Goal: Navigation & Orientation: Find specific page/section

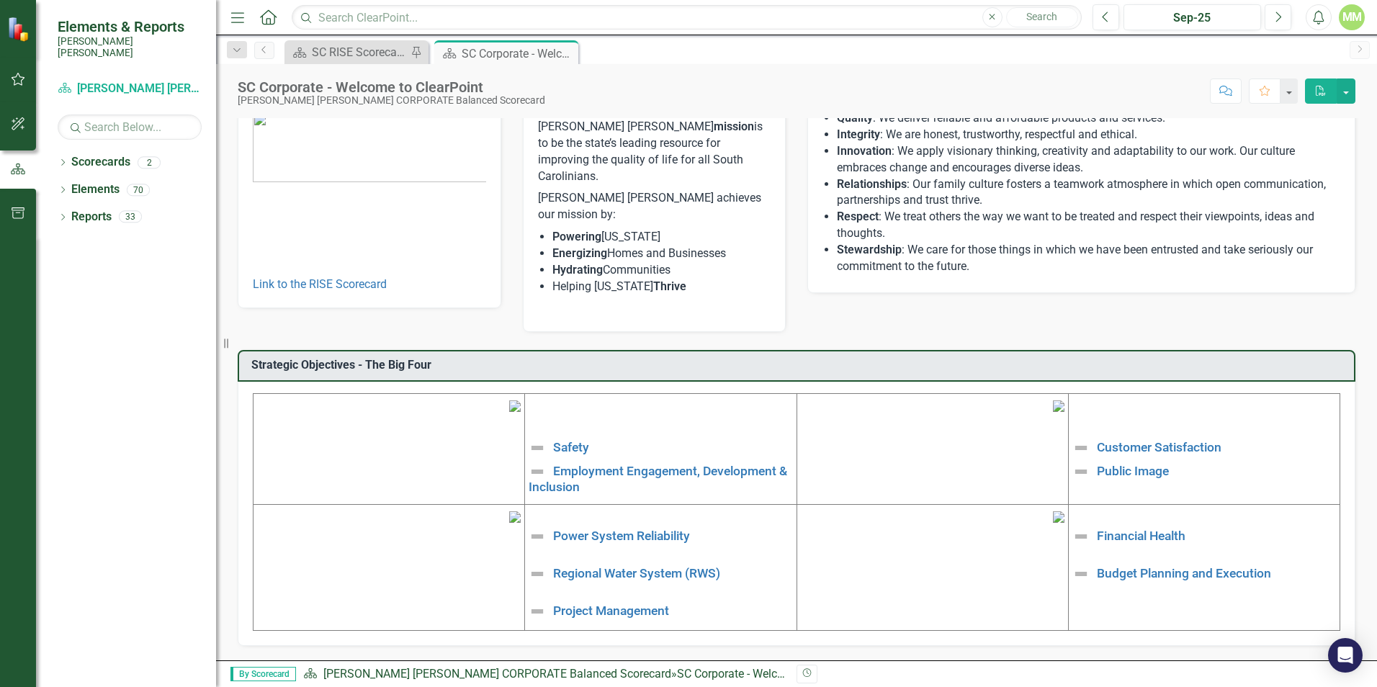
scroll to position [144, 0]
click at [563, 440] on link "Safety" at bounding box center [571, 447] width 36 height 14
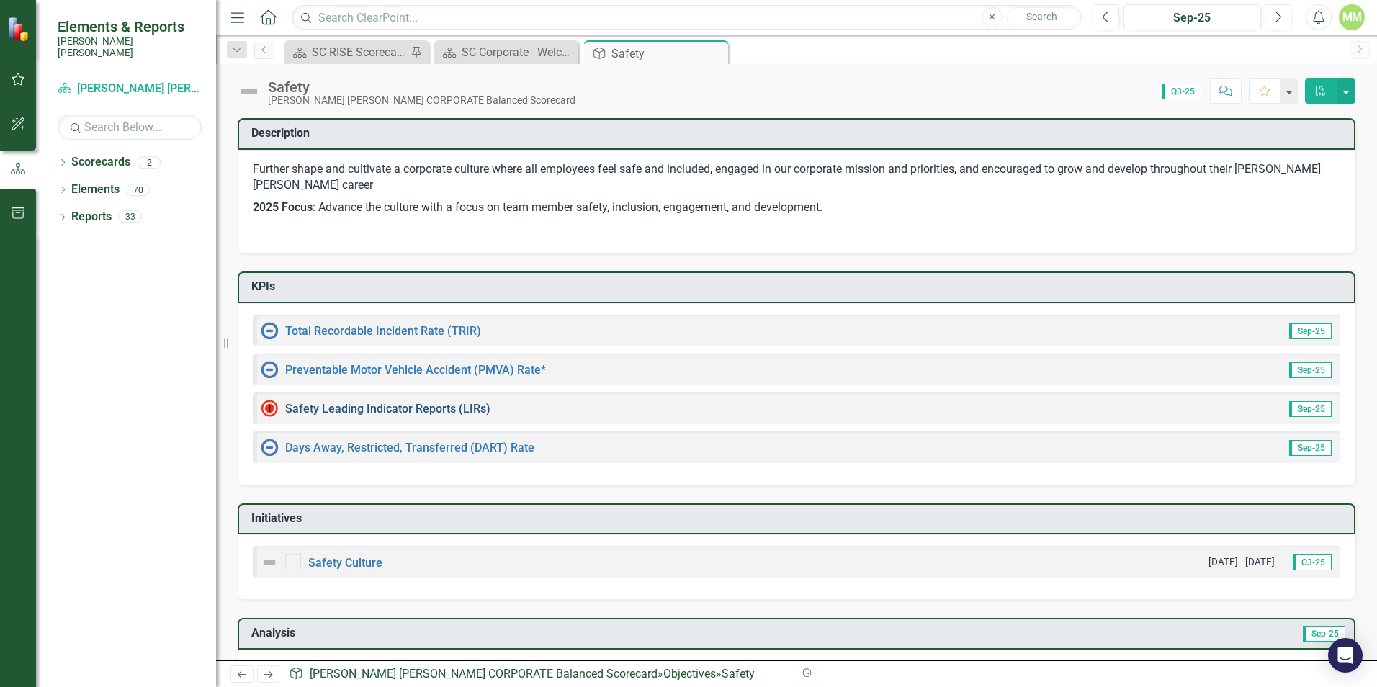
click at [385, 407] on link "Safety Leading Indicator Reports (LIRs)" at bounding box center [387, 409] width 205 height 14
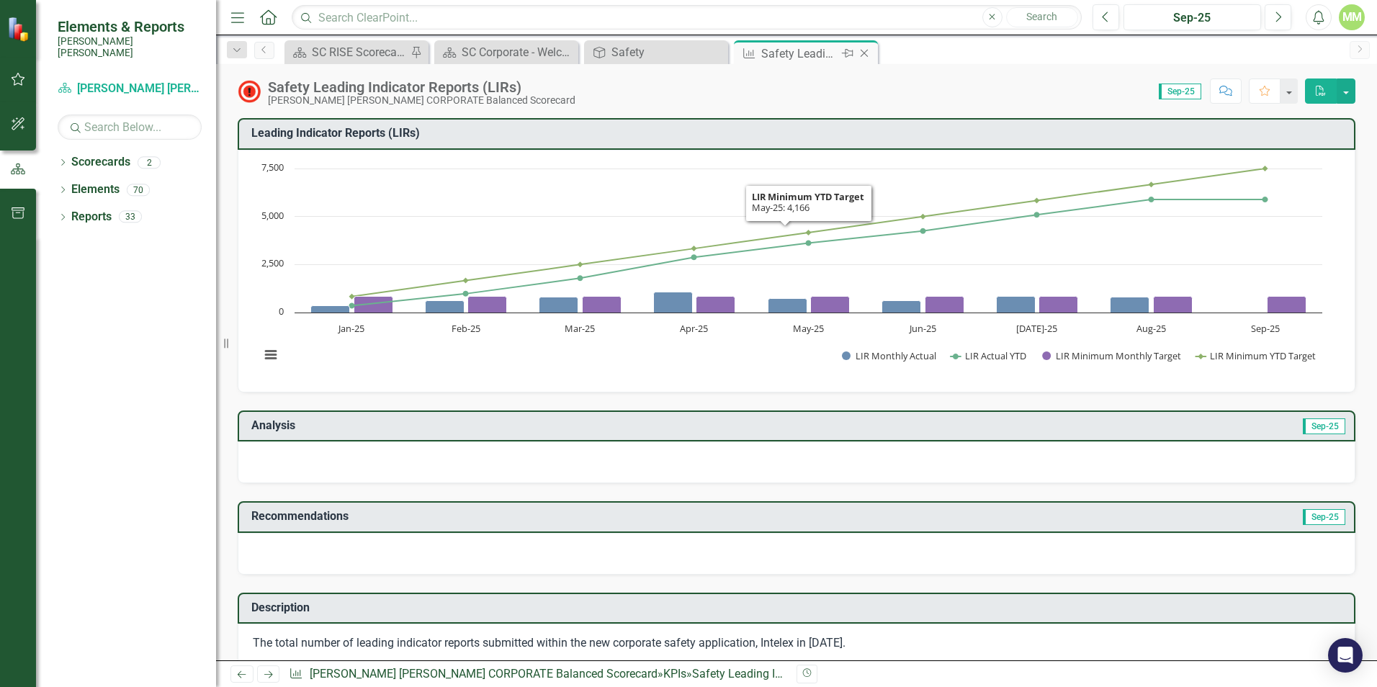
click at [869, 50] on icon "Close" at bounding box center [864, 54] width 14 height 12
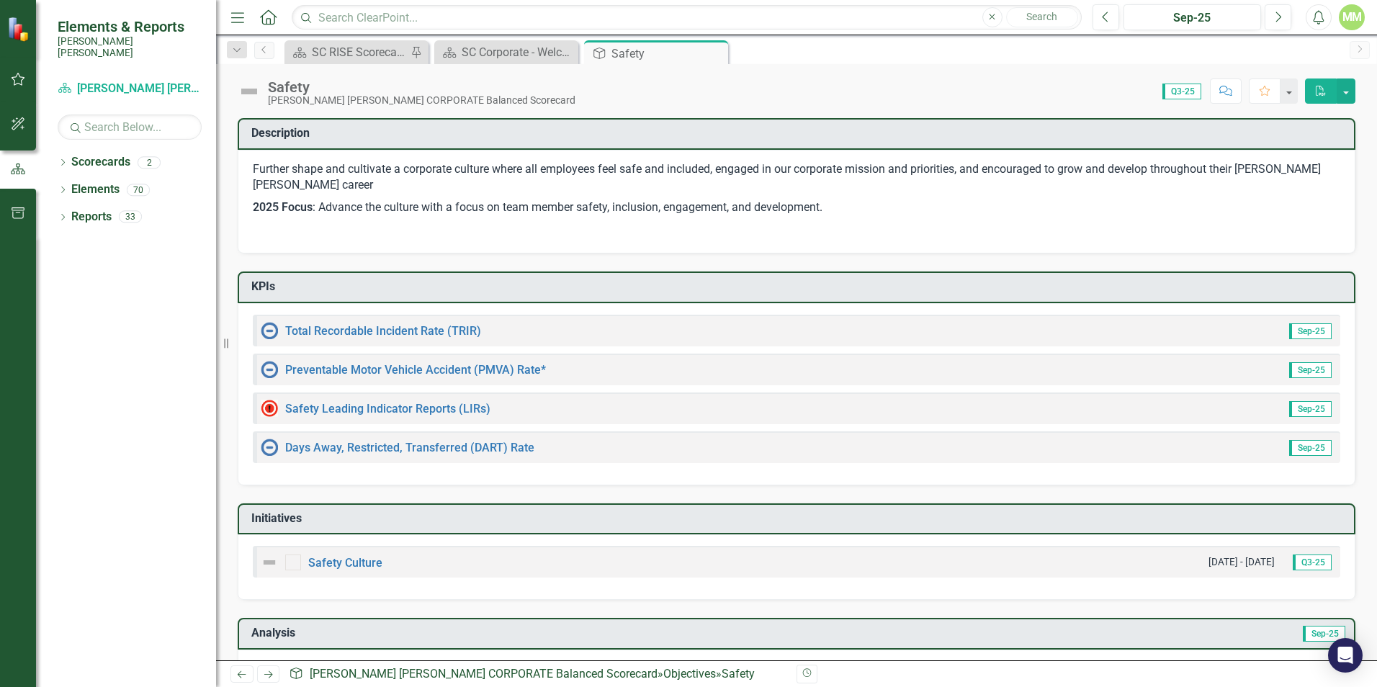
click at [512, 38] on div "Dropdown Search Scorecard SC RISE Scorecard - Welcome to ClearPoint Pin Scoreca…" at bounding box center [796, 49] width 1161 height 29
click at [514, 54] on div "SC Corporate - Welcome to ClearPoint" at bounding box center [509, 52] width 95 height 18
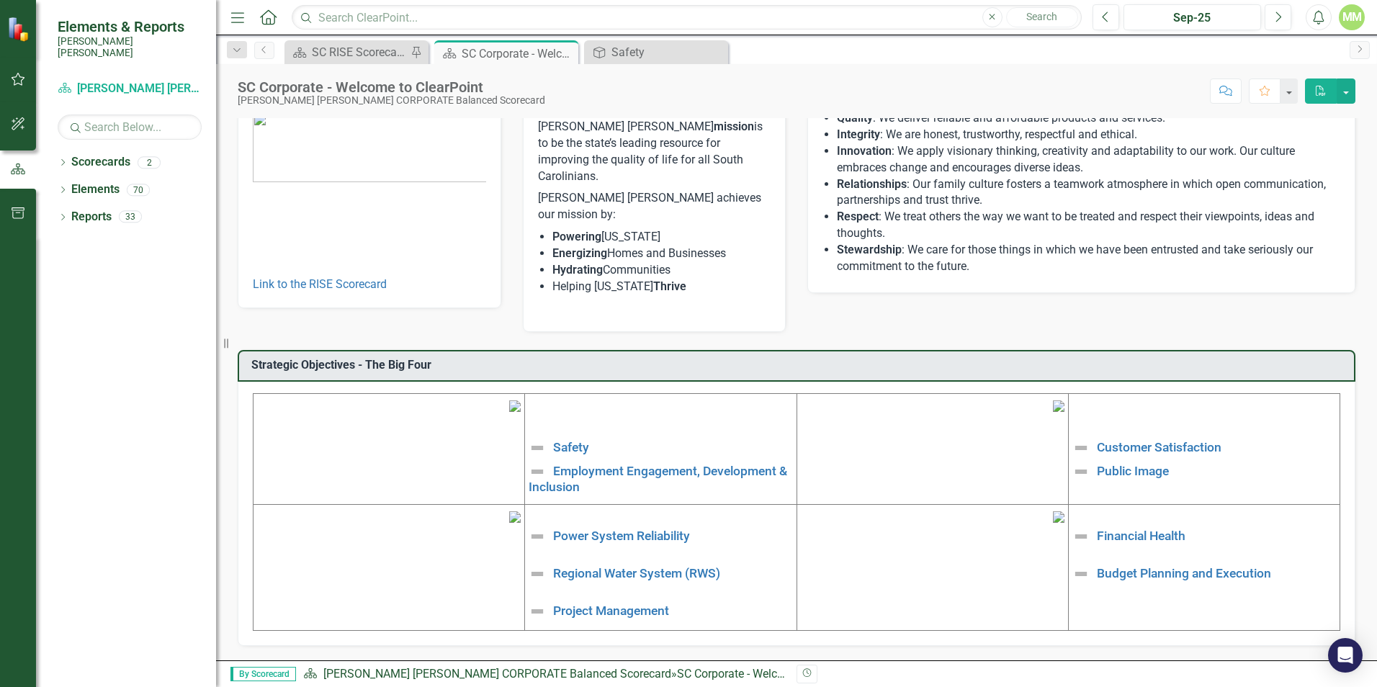
scroll to position [217, 0]
click at [509, 401] on img at bounding box center [515, 407] width 12 height 12
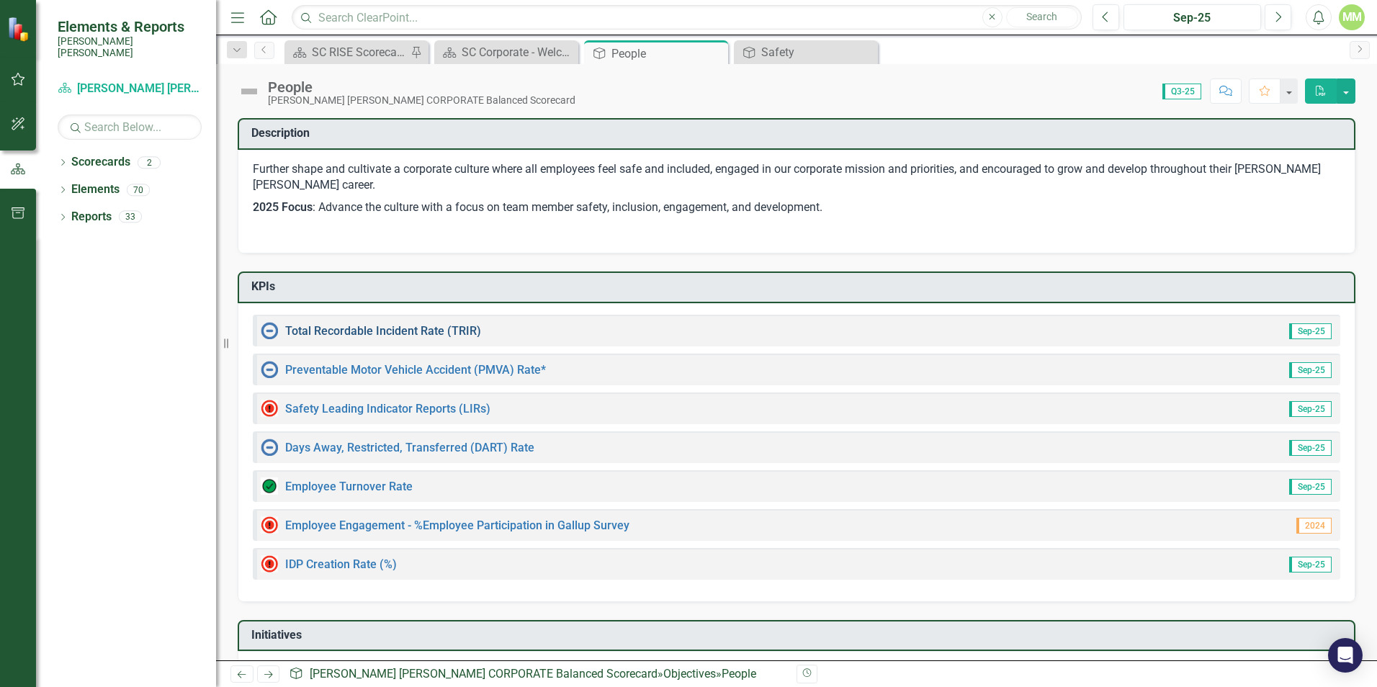
click at [396, 329] on link "Total Recordable Incident Rate (TRIR)" at bounding box center [383, 331] width 196 height 14
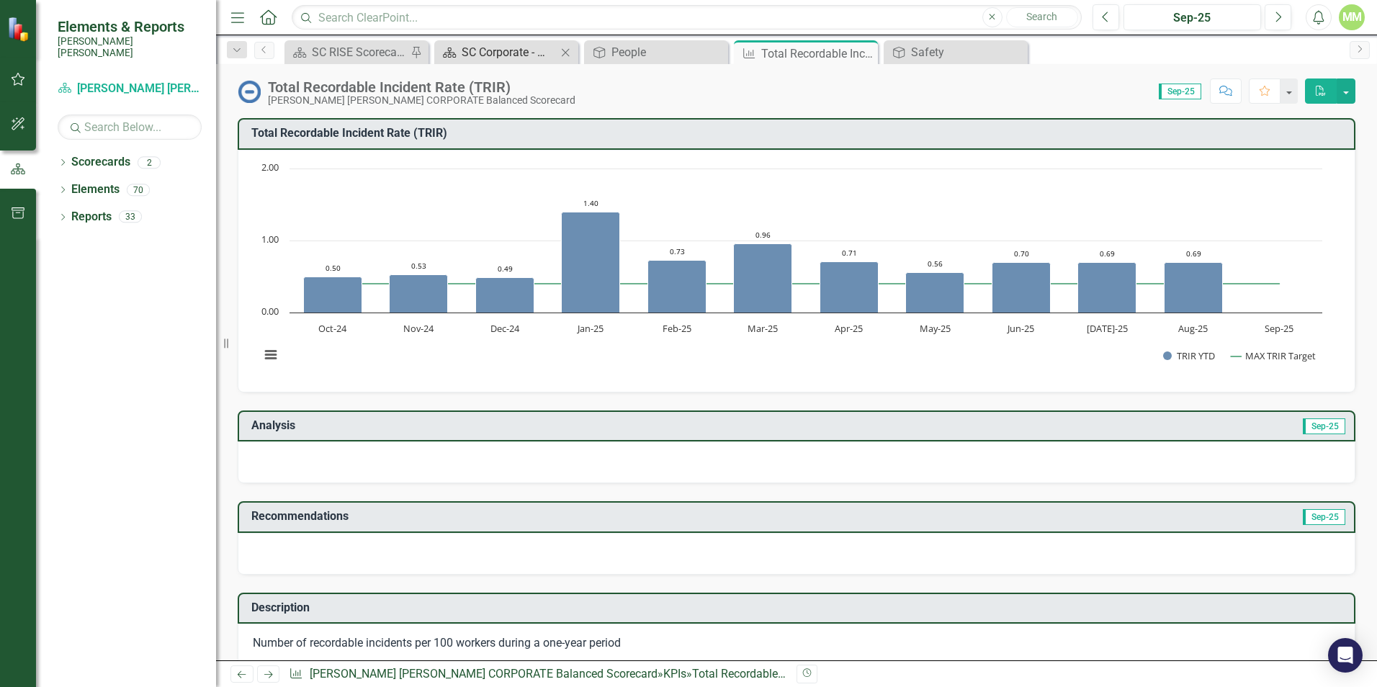
click at [506, 50] on div "SC Corporate - Welcome to ClearPoint" at bounding box center [509, 52] width 95 height 18
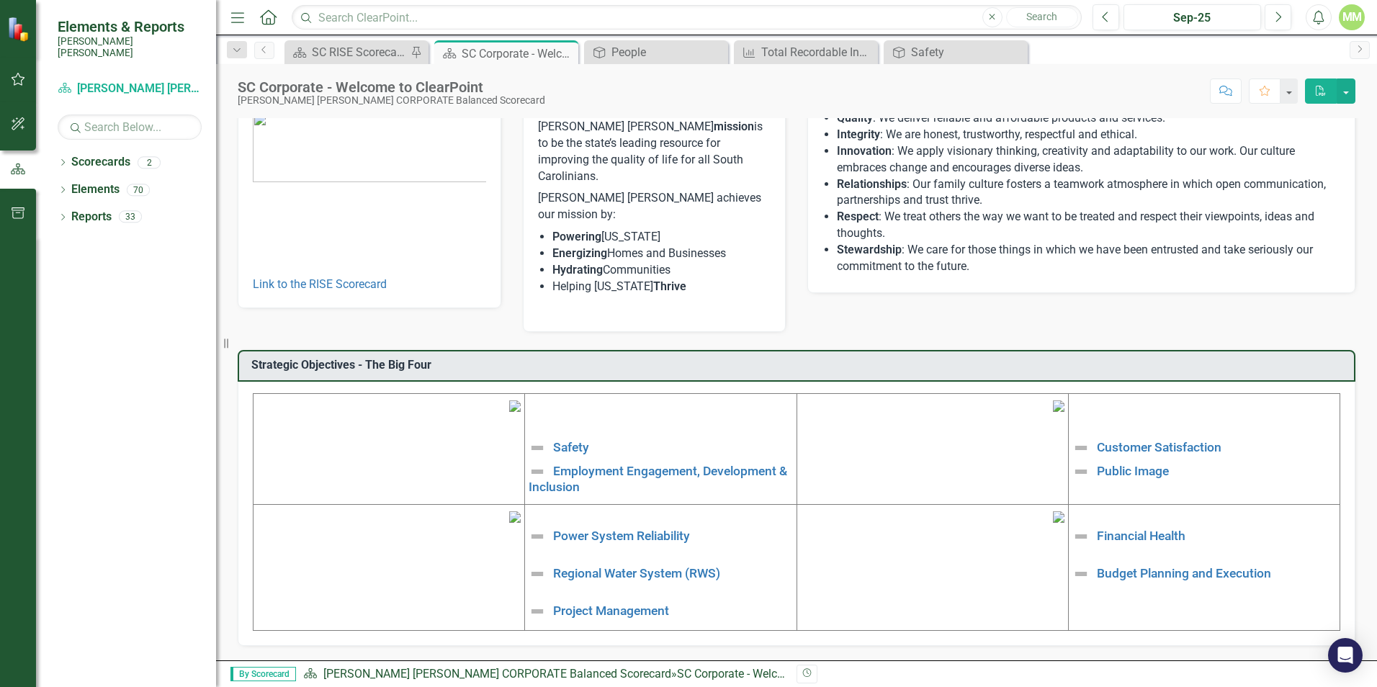
scroll to position [217, 0]
click at [1103, 529] on link "Financial Health" at bounding box center [1141, 536] width 89 height 14
